Goal: Find specific fact

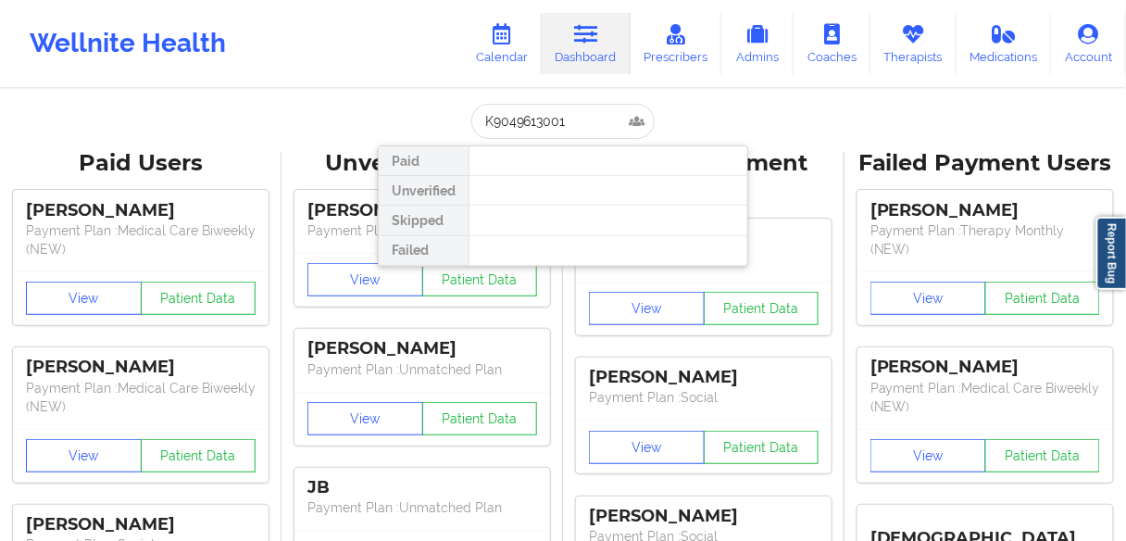
drag, startPoint x: 570, startPoint y: 123, endPoint x: 472, endPoint y: 123, distance: 97.2
click at [472, 123] on input "K9049613001" at bounding box center [562, 121] width 183 height 35
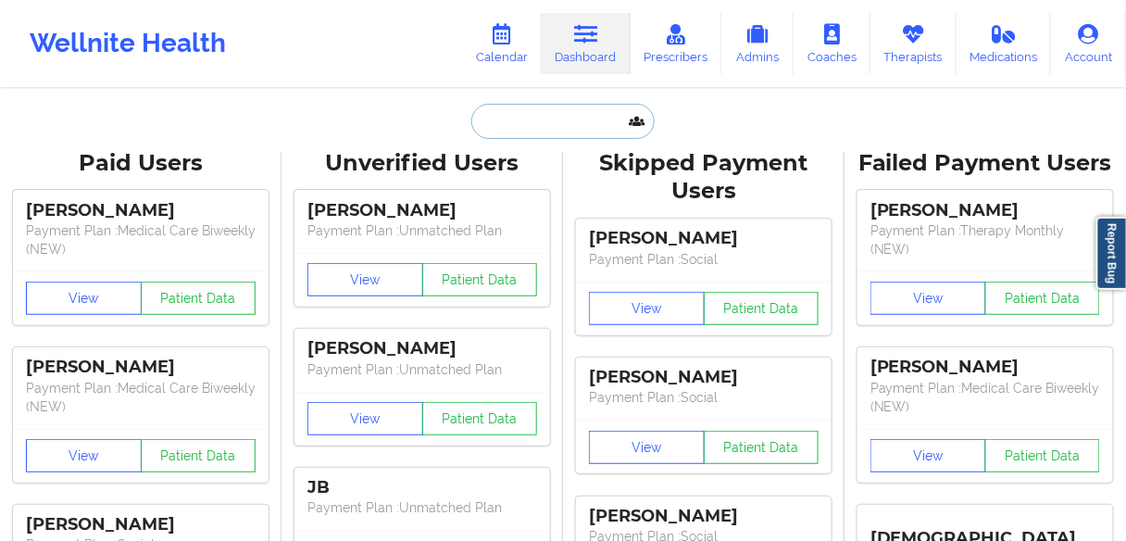
click at [542, 107] on input "text" at bounding box center [562, 121] width 183 height 35
paste input "BRADMANGARCIA"
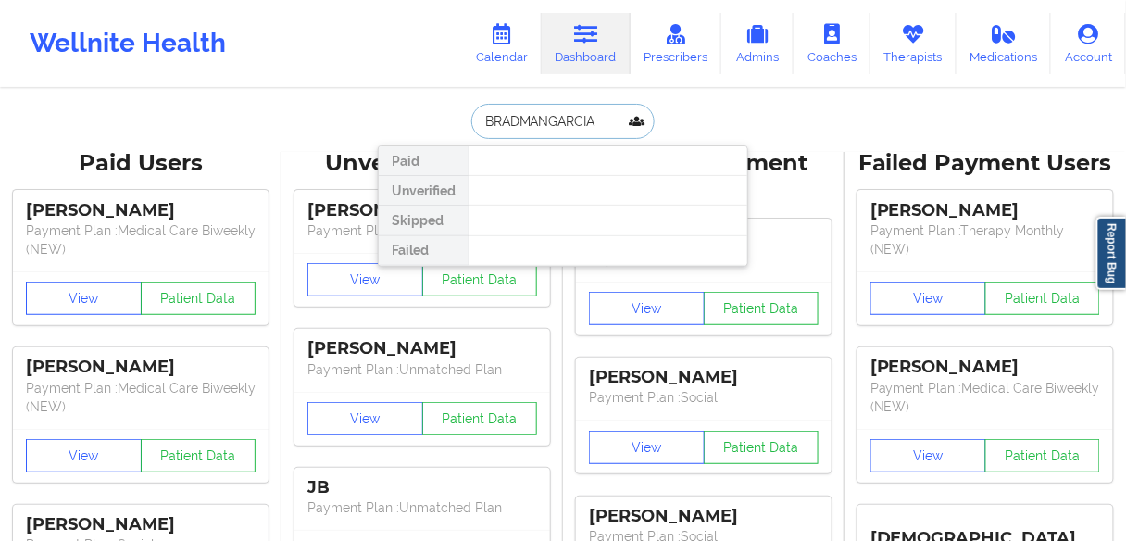
click at [517, 119] on input "BRADMANGARCIA" at bounding box center [562, 121] width 183 height 35
click at [517, 119] on input "[PERSON_NAME]" at bounding box center [562, 121] width 183 height 35
click at [481, 116] on input "[PERSON_NAME]" at bounding box center [562, 121] width 183 height 35
paste input "[PERSON_NAME]"
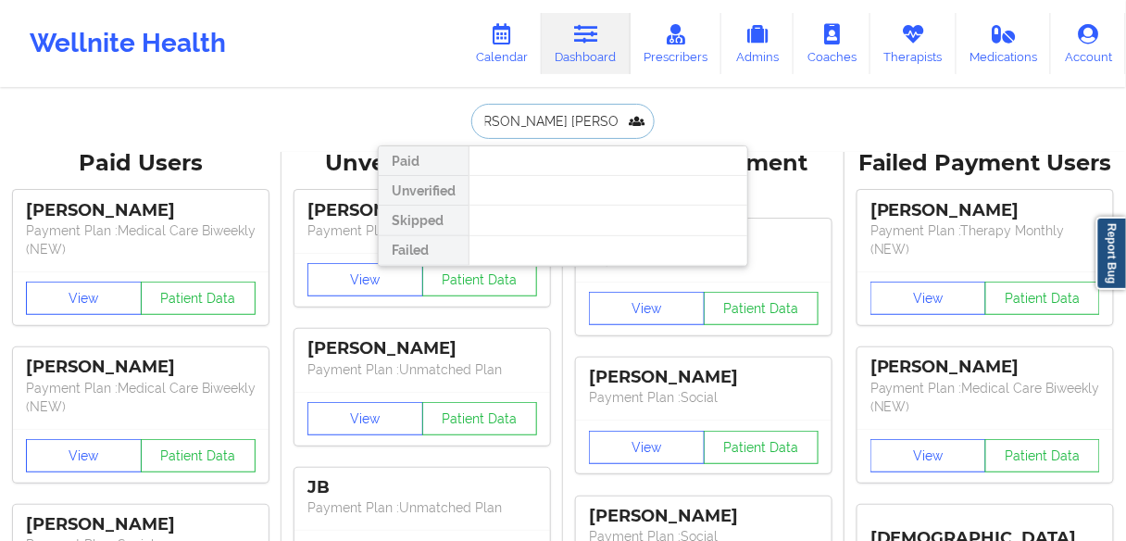
drag, startPoint x: 566, startPoint y: 116, endPoint x: 680, endPoint y: 119, distance: 113.9
click at [678, 119] on div "[PERSON_NAME] [PERSON_NAME] MANGARCIA Paid Unverified Skipped Failed" at bounding box center [563, 121] width 370 height 35
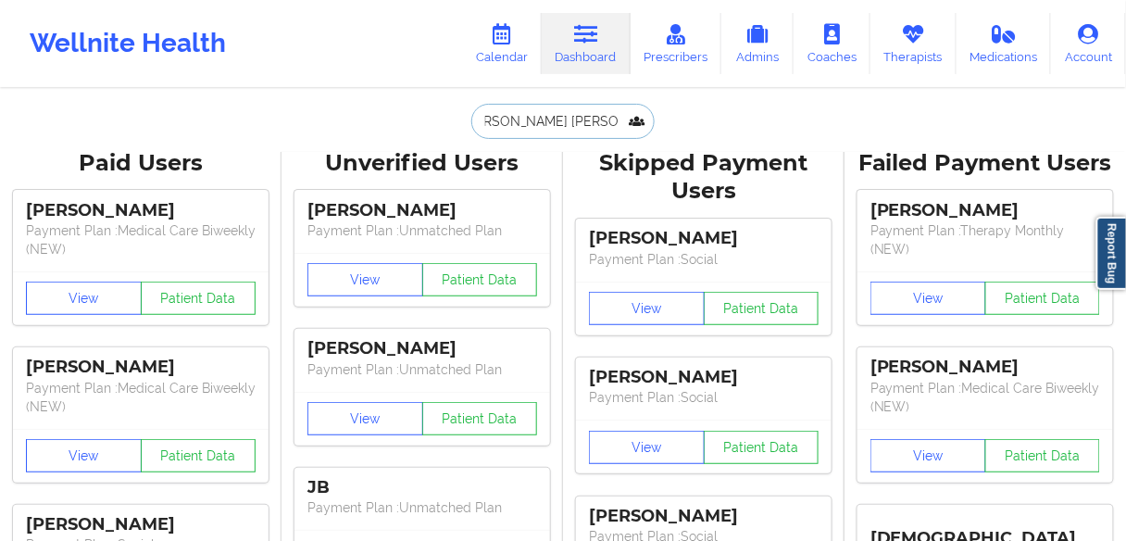
type input "[PERSON_NAME] [PERSON_NAME]"
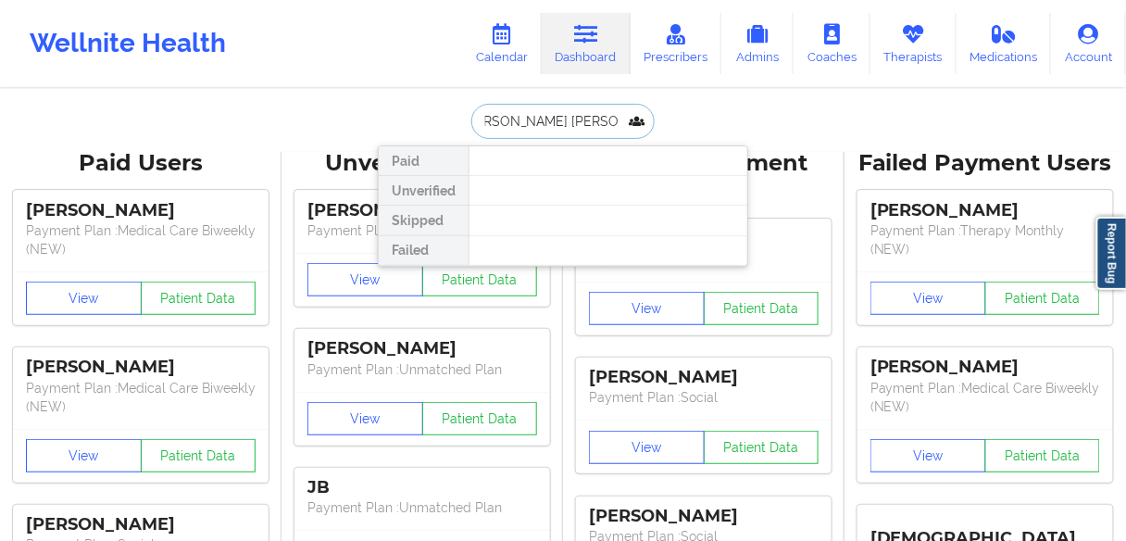
scroll to position [0, 0]
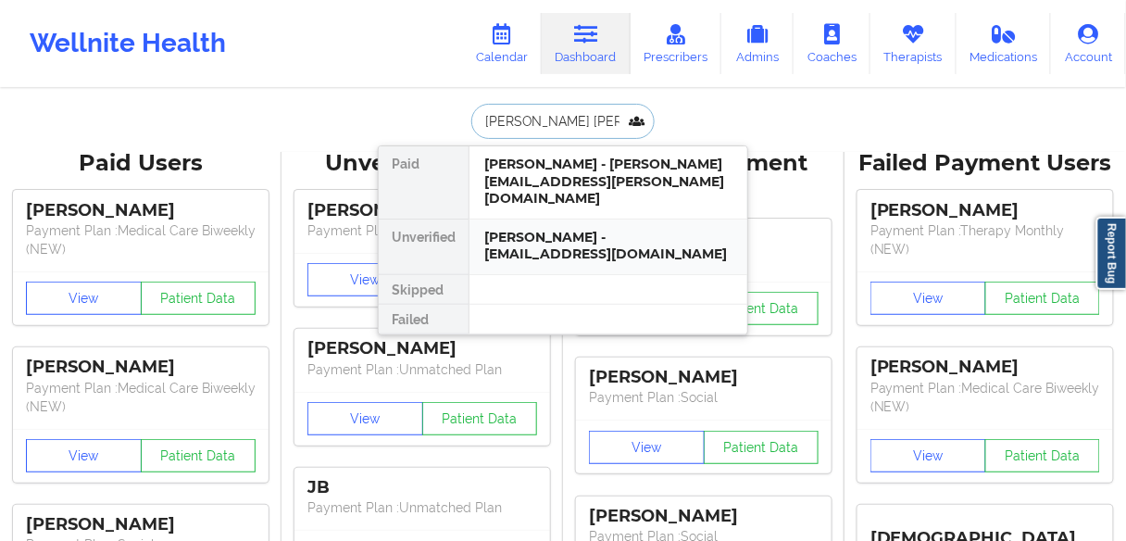
click at [538, 232] on div "[PERSON_NAME] - [EMAIL_ADDRESS][DOMAIN_NAME]" at bounding box center [608, 246] width 248 height 34
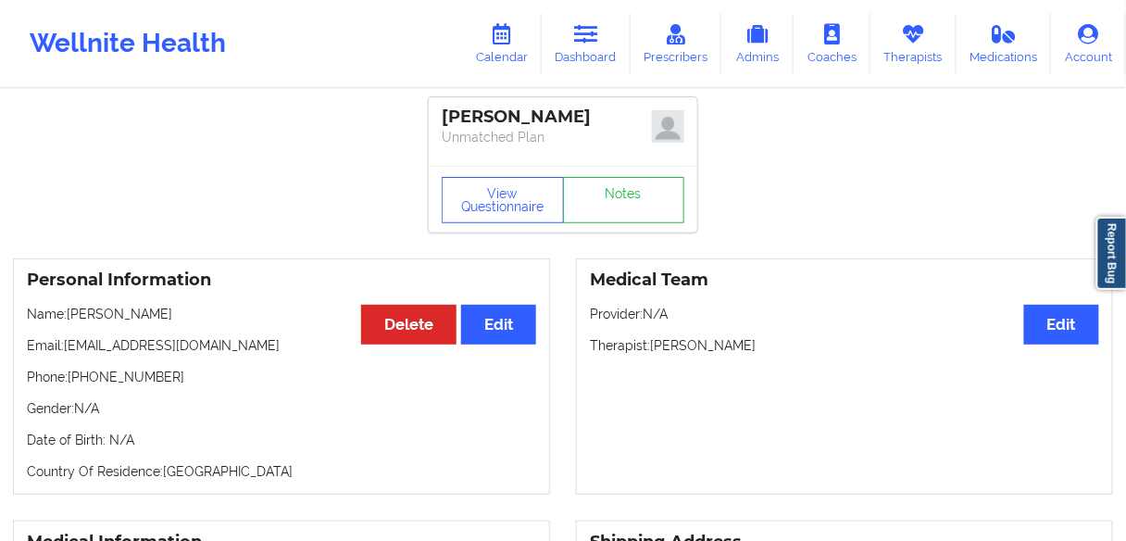
click at [120, 381] on p "Phone: [PHONE_NUMBER]" at bounding box center [281, 377] width 509 height 19
copy p "15044527522"
click at [572, 57] on link "Dashboard" at bounding box center [586, 43] width 89 height 61
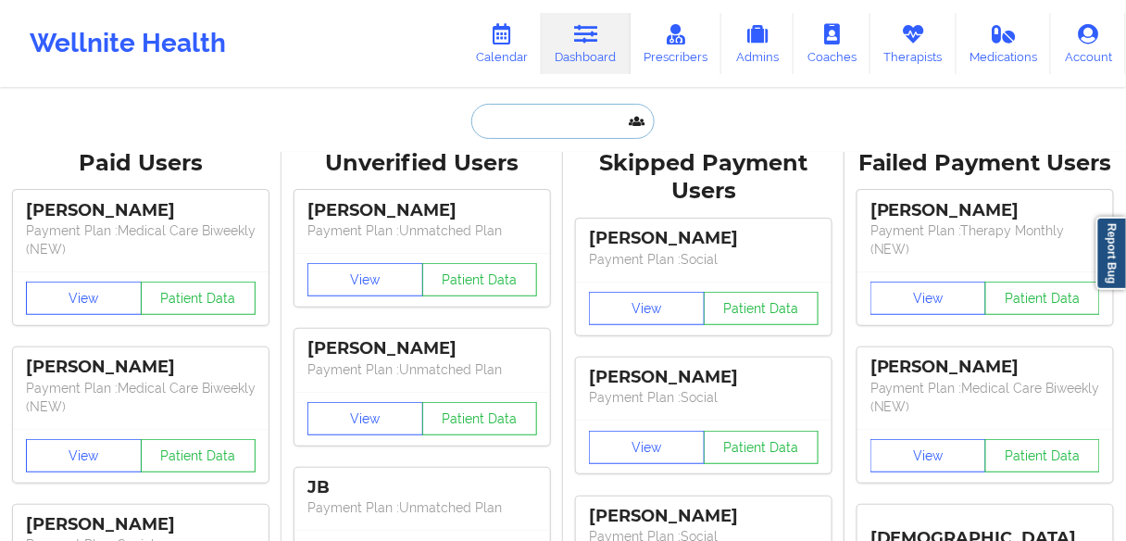
click at [531, 127] on input "text" at bounding box center [562, 121] width 183 height 35
paste input "[PERSON_NAME]"
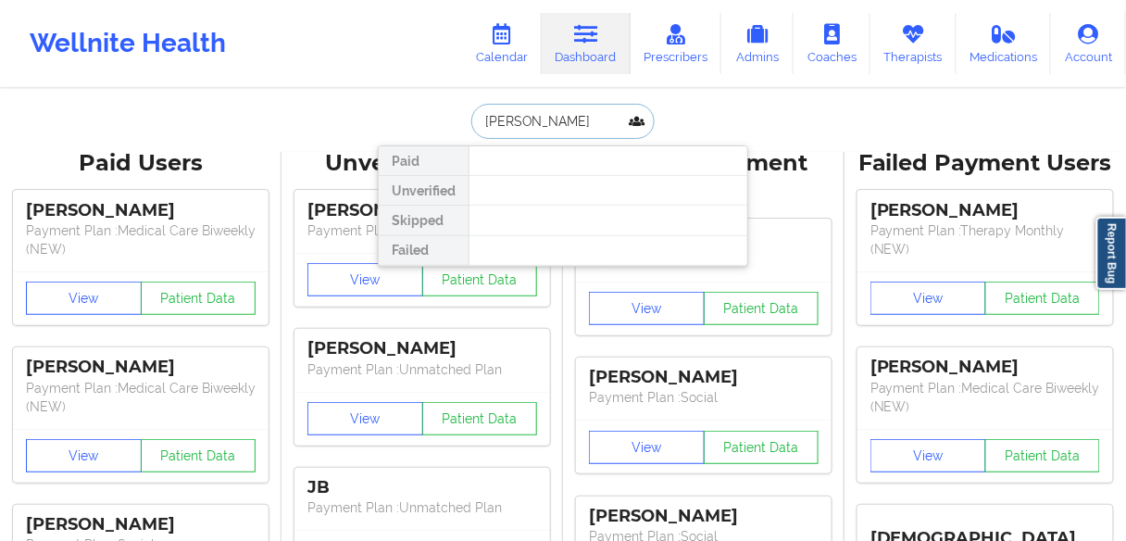
drag, startPoint x: 582, startPoint y: 117, endPoint x: 533, endPoint y: 117, distance: 48.2
click at [533, 117] on input "[PERSON_NAME]" at bounding box center [562, 121] width 183 height 35
click at [512, 119] on input "[PERSON_NAME]" at bounding box center [562, 121] width 183 height 35
click at [581, 114] on input "[PERSON_NAME]" at bounding box center [562, 121] width 183 height 35
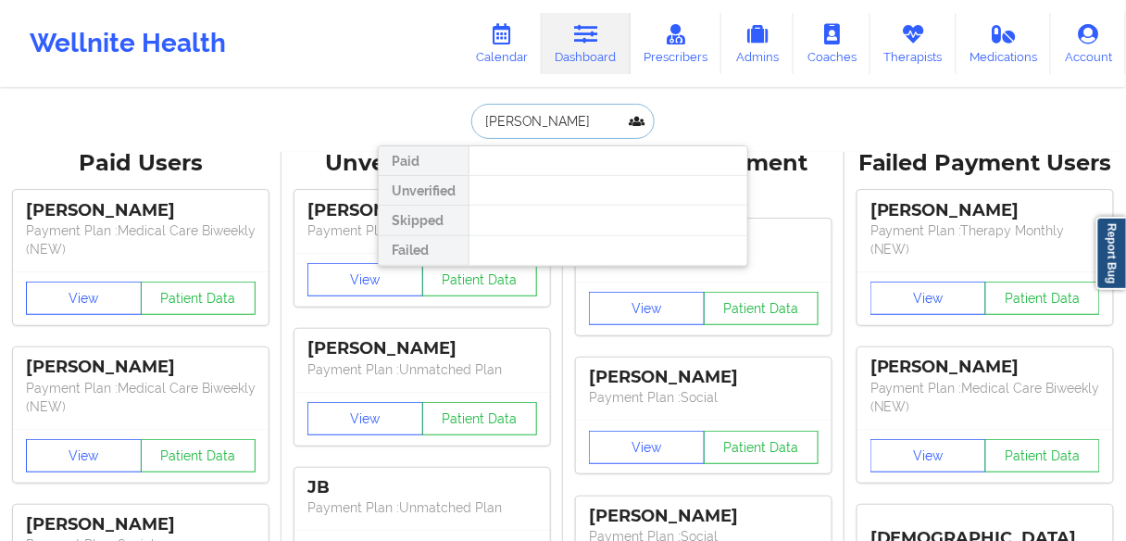
drag, startPoint x: 587, startPoint y: 119, endPoint x: 432, endPoint y: 120, distance: 154.7
click at [432, 120] on div "[PERSON_NAME] Paid Unverified Skipped Failed" at bounding box center [563, 121] width 370 height 35
paste input "[PERSON_NAME]"
type input "[PERSON_NAME]"
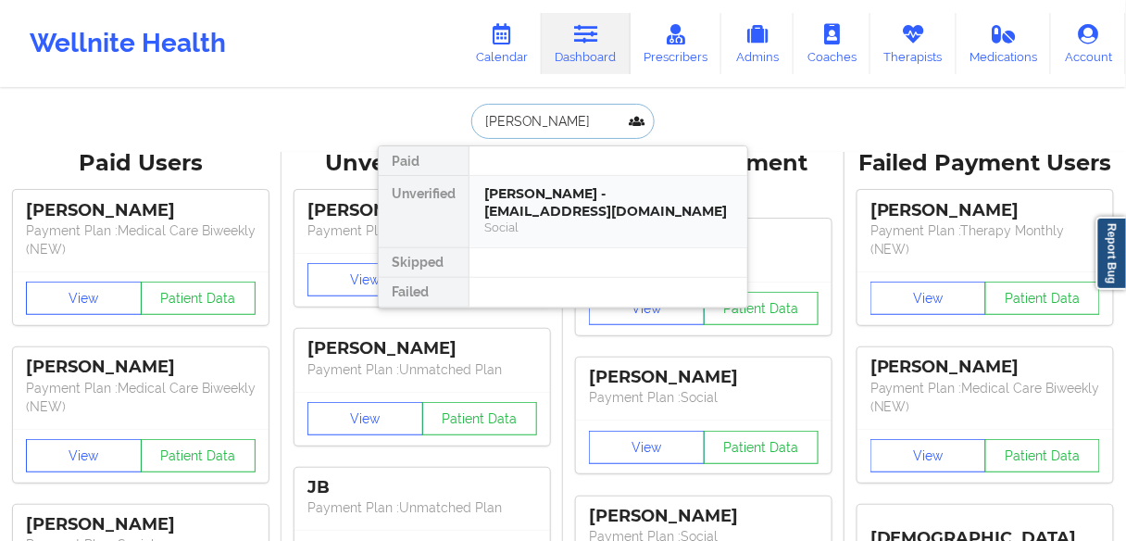
click at [548, 208] on div "[PERSON_NAME] - [EMAIL_ADDRESS][DOMAIN_NAME]" at bounding box center [608, 202] width 248 height 34
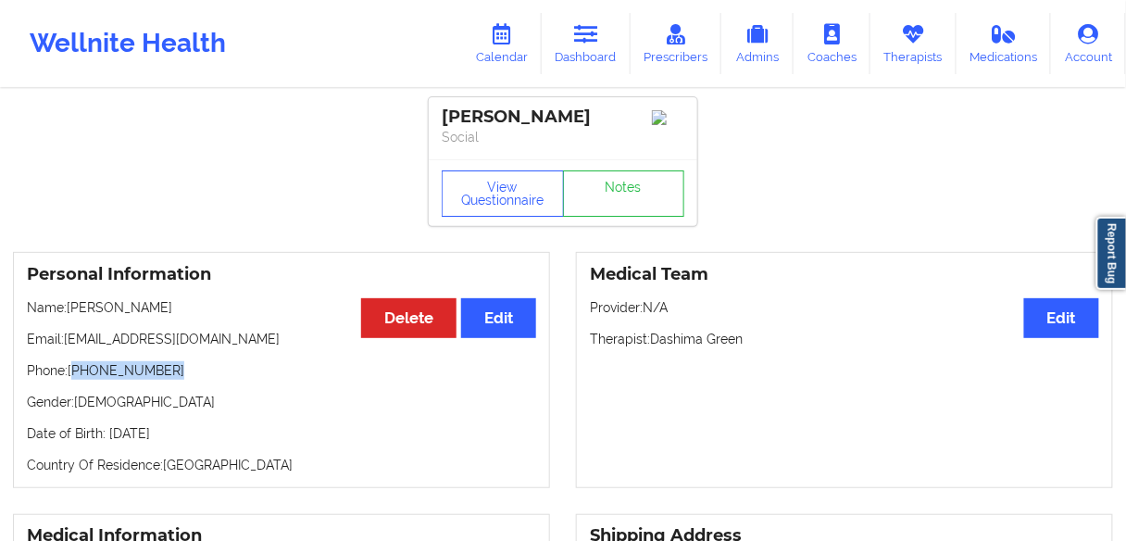
drag, startPoint x: 164, startPoint y: 387, endPoint x: 151, endPoint y: 325, distance: 63.4
click at [79, 380] on p "Phone: [PHONE_NUMBER]" at bounding box center [281, 370] width 509 height 19
copy p "[PHONE_NUMBER]"
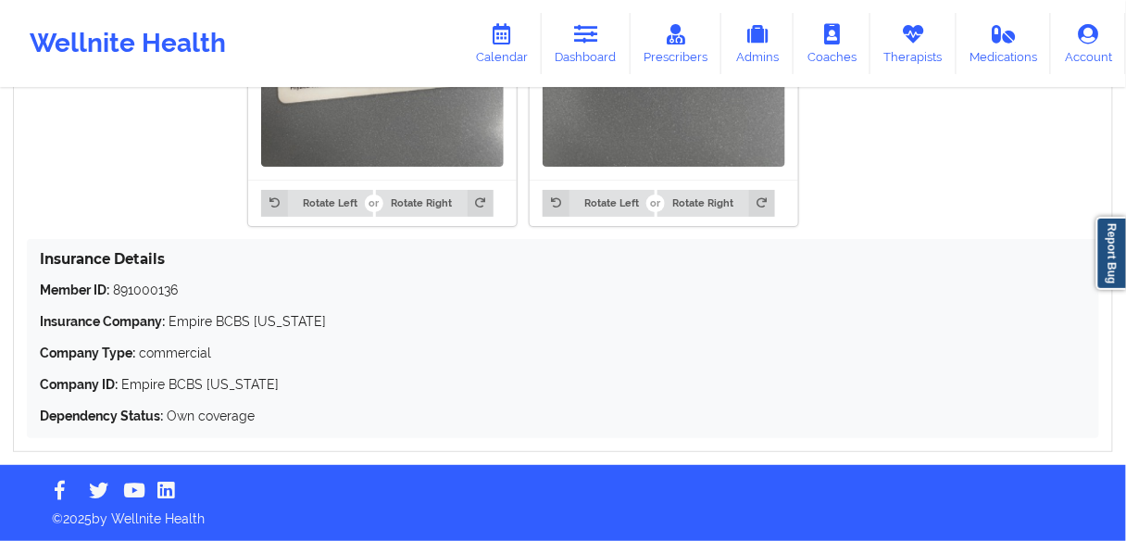
scroll to position [1701, 0]
click at [126, 288] on p "Member ID: 891000136" at bounding box center [563, 290] width 1047 height 19
copy p "891000136"
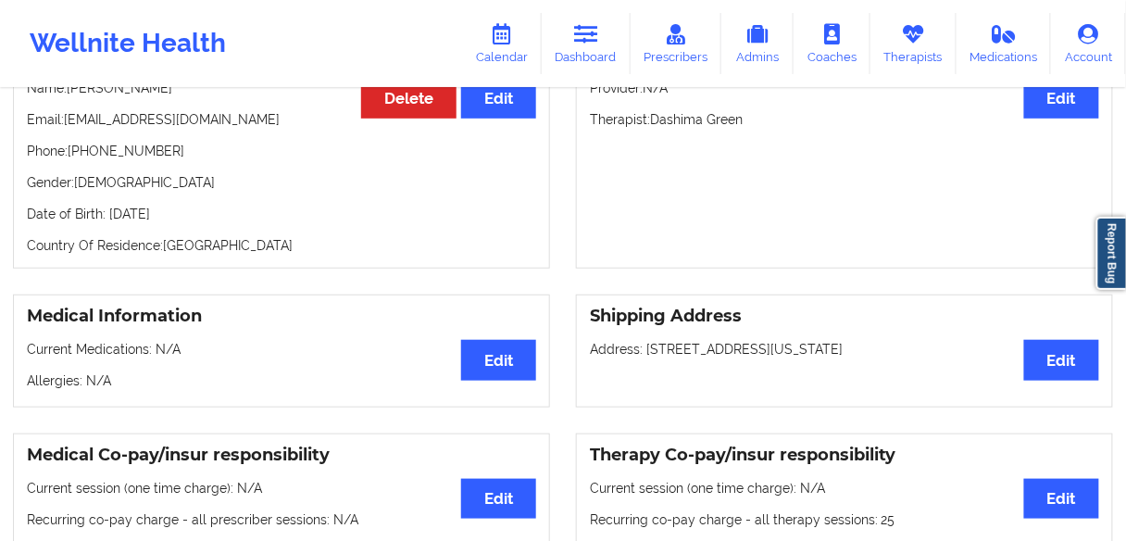
scroll to position [0, 0]
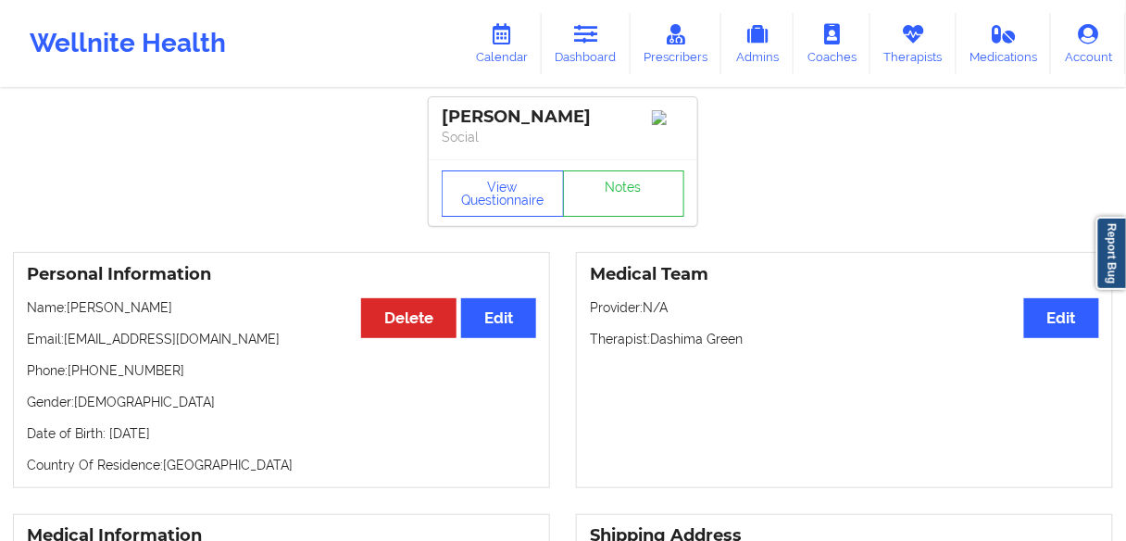
drag, startPoint x: 223, startPoint y: 327, endPoint x: 123, endPoint y: 325, distance: 100.0
click at [123, 317] on p "Name: [PERSON_NAME]" at bounding box center [281, 307] width 509 height 19
copy p "[PERSON_NAME]"
